Goal: Information Seeking & Learning: Learn about a topic

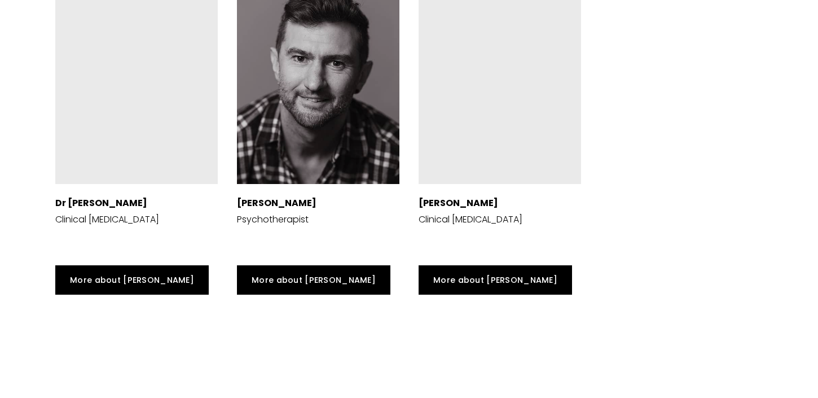
scroll to position [3030, 0]
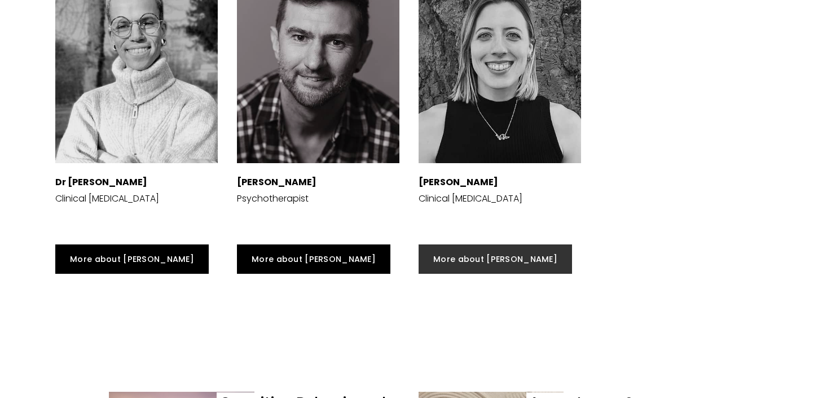
click at [491, 244] on link "More about [PERSON_NAME]" at bounding box center [495, 258] width 153 height 29
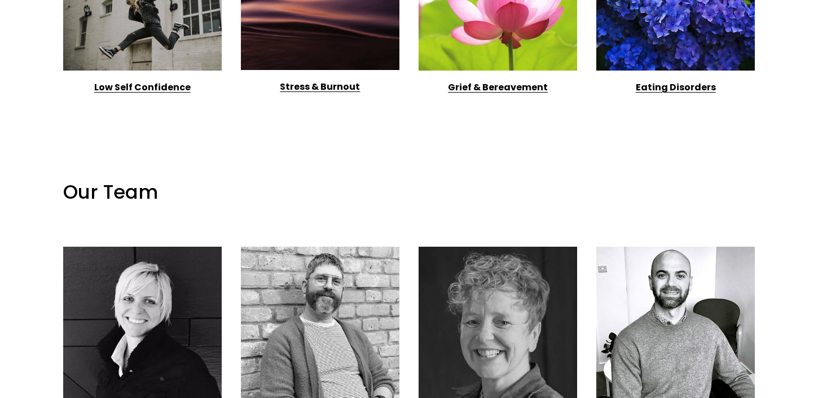
scroll to position [1454, 0]
